Goal: Find specific page/section: Find specific page/section

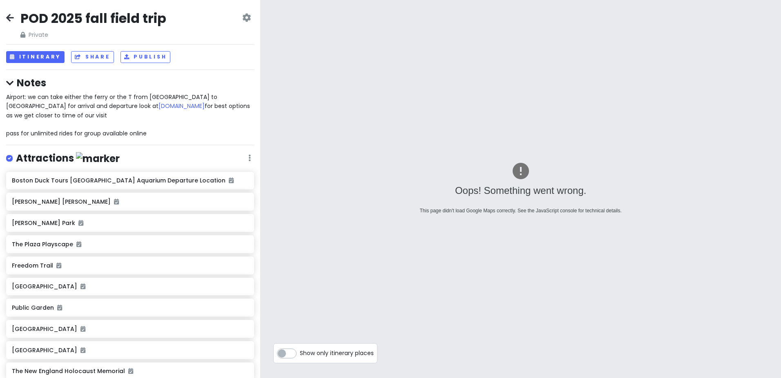
click at [6, 18] on div "POD 2025 fall field trip Private Change Dates Make a Copy Delete Trip Give Feed…" at bounding box center [130, 189] width 260 height 378
click at [11, 18] on icon at bounding box center [10, 17] width 8 height 7
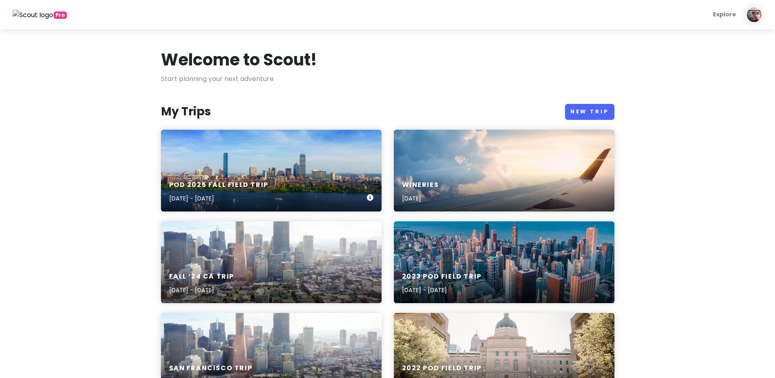
click at [290, 170] on div "POD 2025 fall field trip [DATE] - [DATE]" at bounding box center [271, 171] width 221 height 82
